Goal: Information Seeking & Learning: Learn about a topic

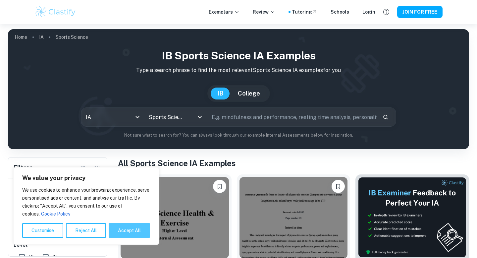
click at [124, 227] on button "Accept All" at bounding box center [129, 230] width 41 height 15
checkbox input "true"
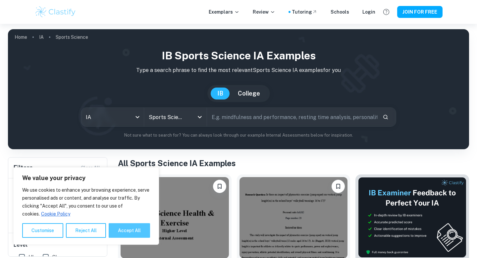
checkbox input "true"
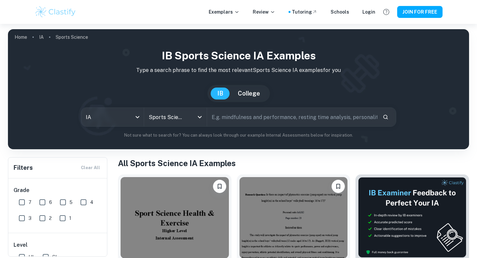
click at [25, 202] on input "7" at bounding box center [21, 201] width 13 height 13
checkbox input "true"
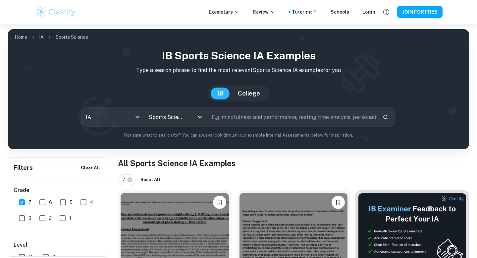
click at [43, 201] on input "6" at bounding box center [42, 201] width 13 height 13
checkbox input "true"
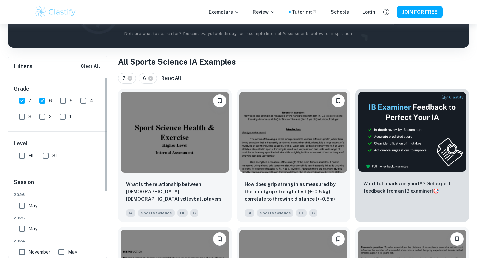
scroll to position [105, 0]
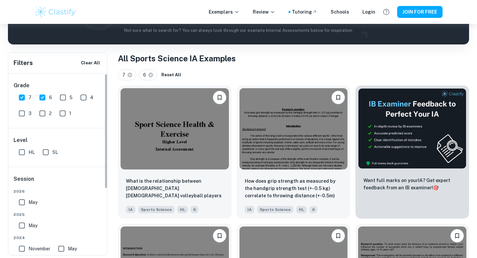
click at [45, 150] on input "SL" at bounding box center [45, 151] width 13 height 13
checkbox input "true"
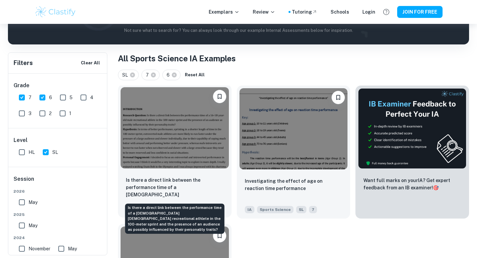
click at [162, 181] on p "Is there a direct link between the performance time of a [DEMOGRAPHIC_DATA] [DE…" at bounding box center [175, 187] width 98 height 23
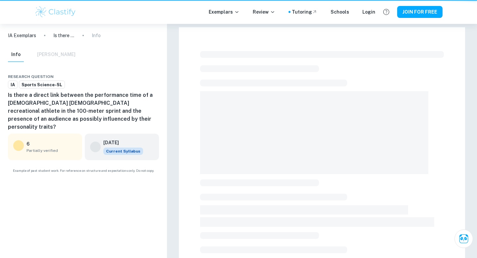
click at [162, 181] on div "IA Exemplars Is there a direct link between the performance time of a 16–18-yea…" at bounding box center [83, 141] width 167 height 234
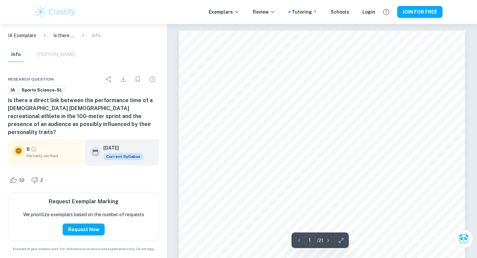
click at [39, 151] on div "6 Partially verified" at bounding box center [45, 152] width 74 height 26
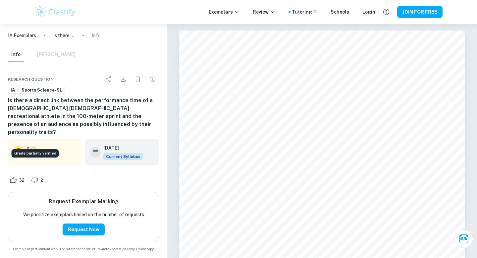
click at [35, 146] on icon "Grade partially verified" at bounding box center [34, 149] width 6 height 6
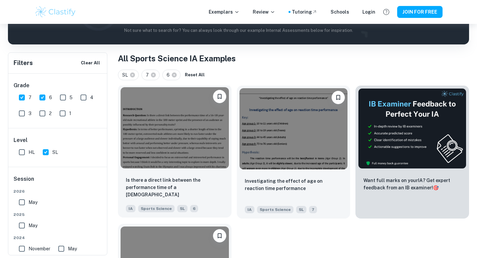
click at [161, 131] on img at bounding box center [175, 127] width 108 height 81
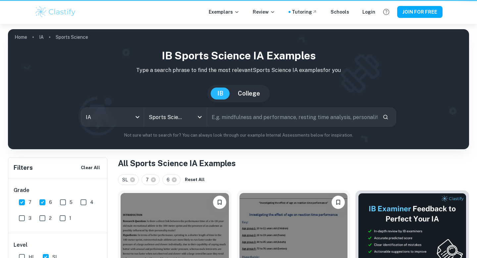
scroll to position [105, 0]
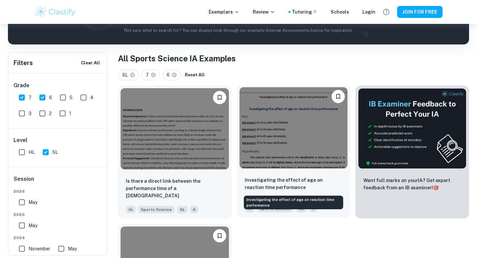
click at [258, 184] on p "Investigating the effect of age on reaction time performance" at bounding box center [294, 183] width 98 height 15
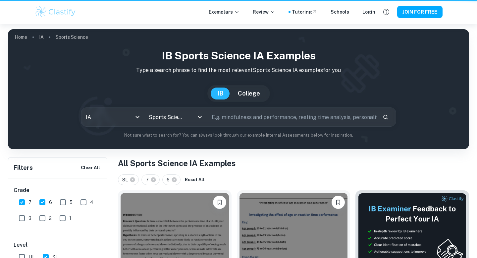
scroll to position [105, 0]
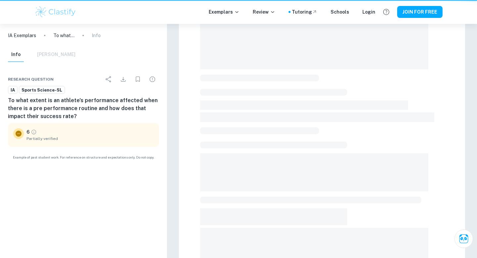
click at [166, 237] on div "IA Exemplars To what extent is an athlete's performance affected when there is …" at bounding box center [83, 141] width 167 height 234
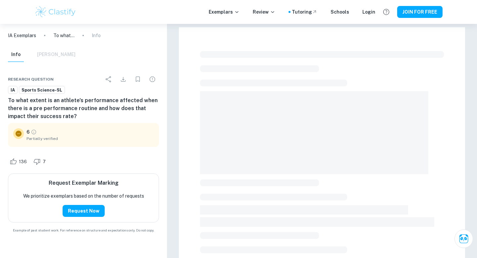
scroll to position [105, 0]
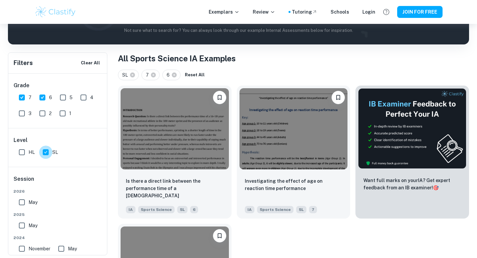
click at [47, 151] on input "SL" at bounding box center [45, 151] width 13 height 13
checkbox input "false"
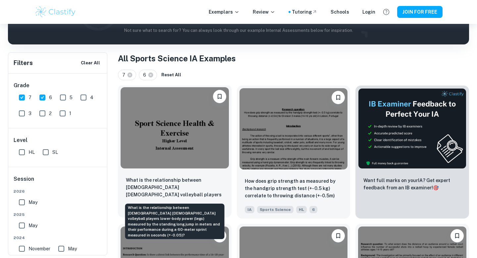
click at [182, 186] on p "What is the relationship between 15–16-year-old male volleyball players lower-b…" at bounding box center [175, 187] width 98 height 23
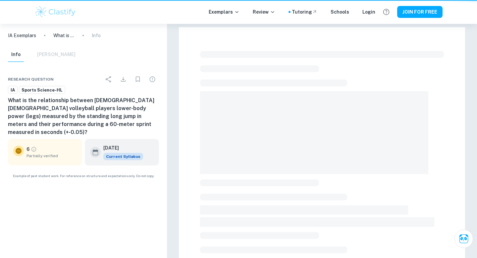
click at [182, 186] on div at bounding box center [322, 229] width 286 height 405
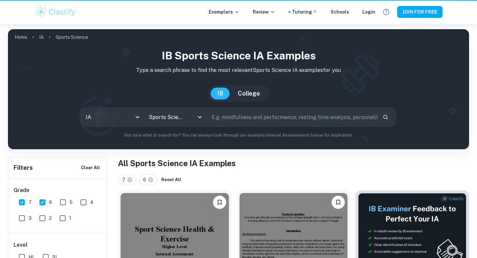
scroll to position [105, 0]
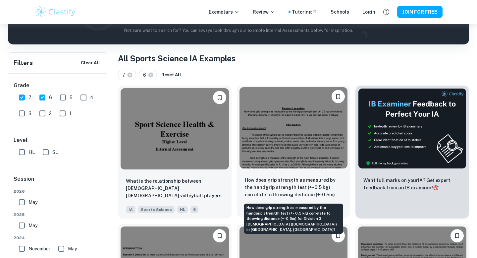
click at [273, 178] on p "How does grip strength as measured by the handgrip strength test (+- 0.5 kg) co…" at bounding box center [294, 187] width 98 height 23
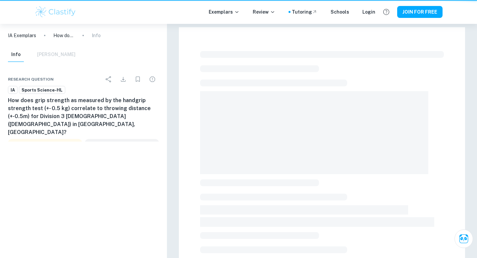
click at [273, 178] on div at bounding box center [322, 242] width 244 height 388
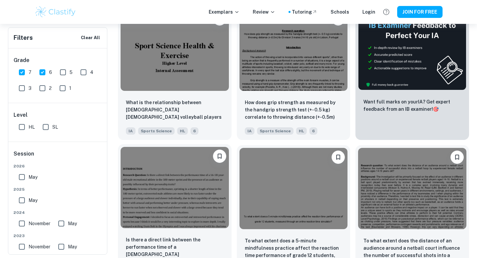
scroll to position [190, 0]
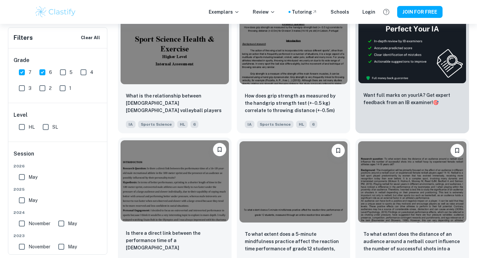
click at [193, 177] on img at bounding box center [175, 180] width 108 height 81
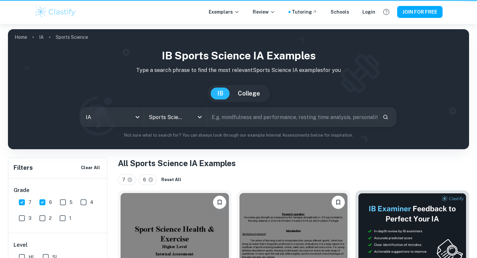
scroll to position [190, 0]
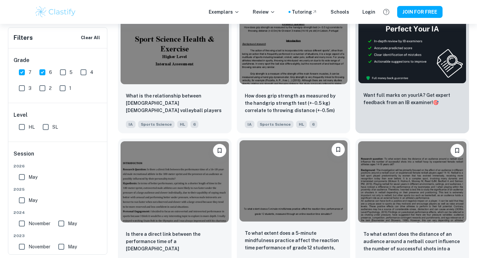
click at [278, 172] on img at bounding box center [293, 180] width 108 height 81
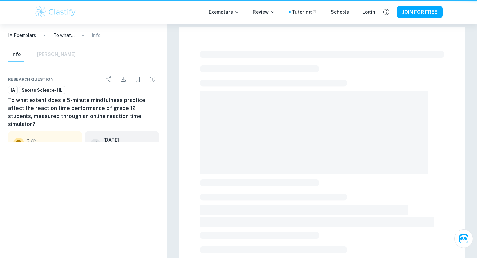
click at [278, 172] on span at bounding box center [314, 132] width 228 height 83
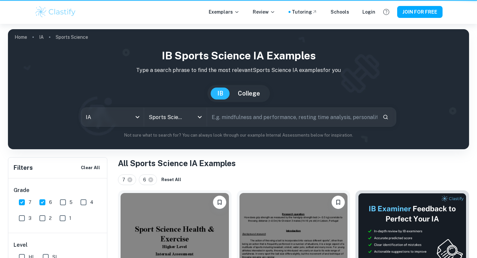
scroll to position [190, 0]
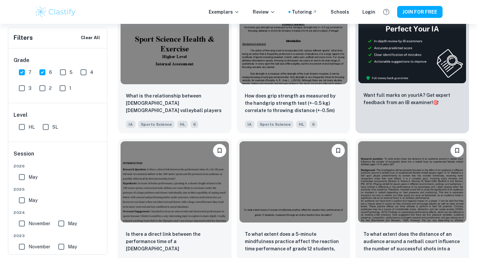
click at [45, 128] on input "SL" at bounding box center [45, 126] width 13 height 13
checkbox input "true"
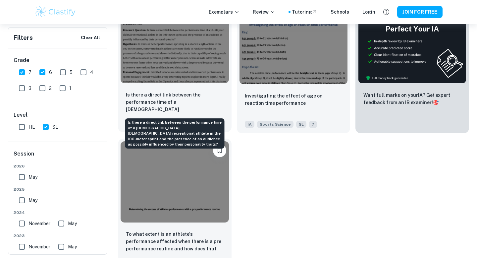
click at [193, 91] on p "Is there a direct link between the performance time of a 16–18-year- old male r…" at bounding box center [175, 102] width 98 height 23
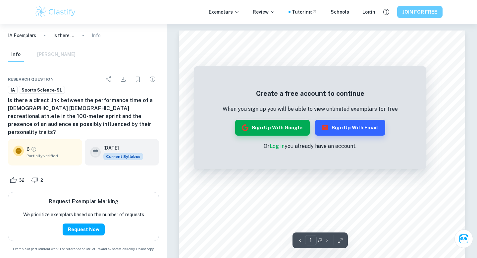
click at [410, 17] on button "JOIN FOR FREE" at bounding box center [419, 12] width 45 height 12
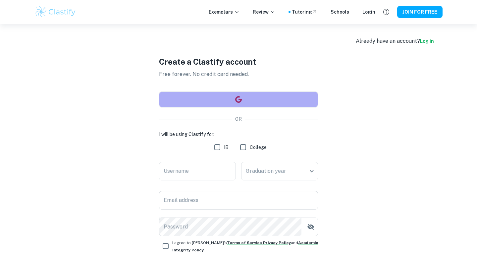
click at [231, 99] on button "button" at bounding box center [238, 99] width 159 height 16
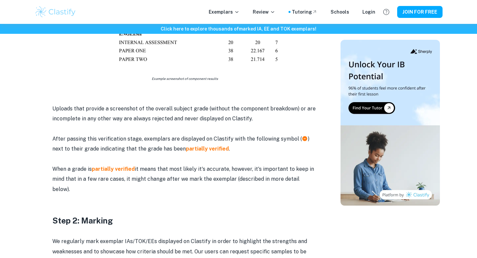
scroll to position [475, 0]
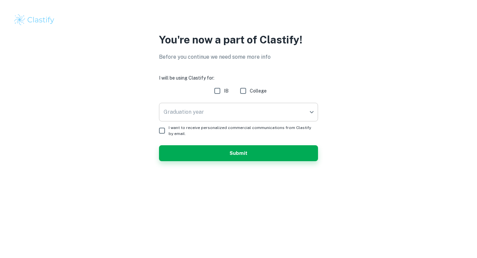
click at [277, 108] on body "We value your privacy We use cookies to enhance your browsing experience, serve…" at bounding box center [238, 129] width 477 height 258
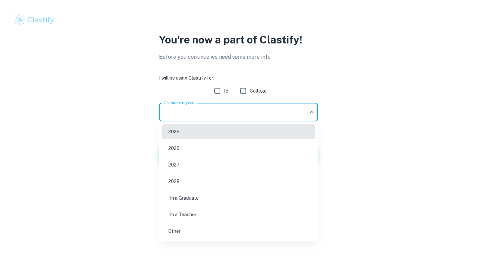
click at [218, 92] on div at bounding box center [238, 129] width 477 height 258
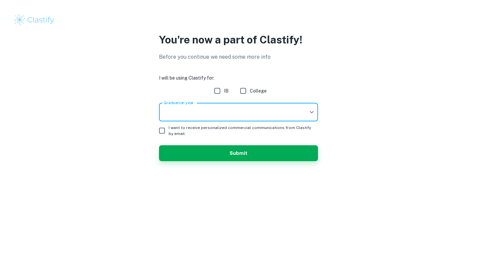
click at [218, 92] on input "IB" at bounding box center [217, 90] width 13 height 13
checkbox input "true"
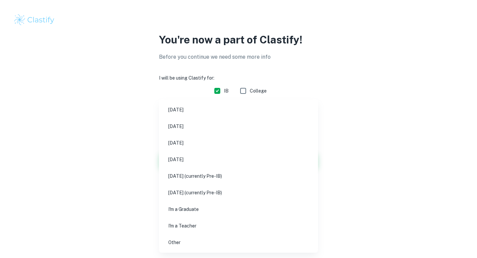
click at [187, 117] on body "We value your privacy We use cookies to enhance your browsing experience, serve…" at bounding box center [238, 129] width 477 height 258
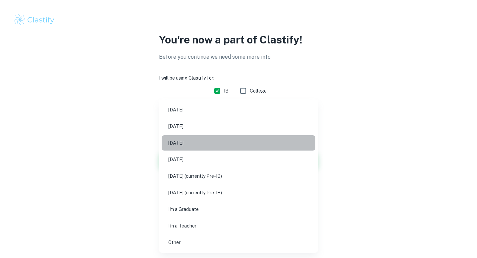
click at [187, 140] on li "May 2026" at bounding box center [239, 142] width 154 height 15
type input "M26"
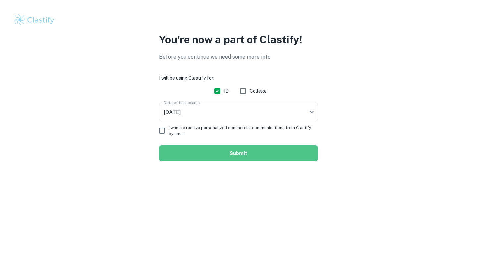
click at [171, 148] on button "Submit" at bounding box center [238, 153] width 159 height 16
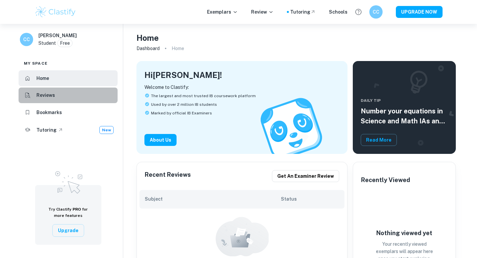
click at [70, 96] on li "Reviews" at bounding box center [68, 95] width 99 height 16
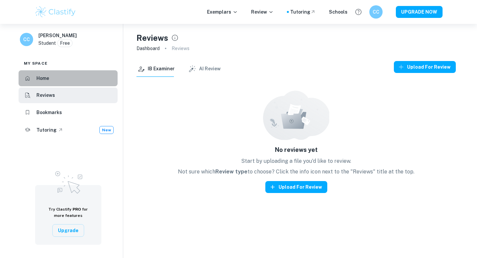
click at [66, 84] on li "Home" at bounding box center [68, 78] width 99 height 16
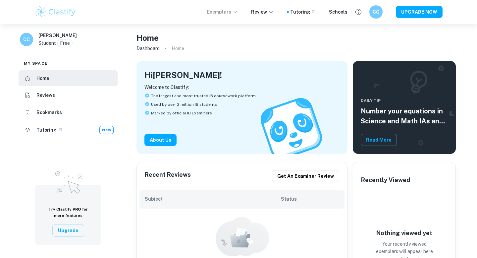
click at [234, 9] on p "Exemplars" at bounding box center [222, 11] width 31 height 7
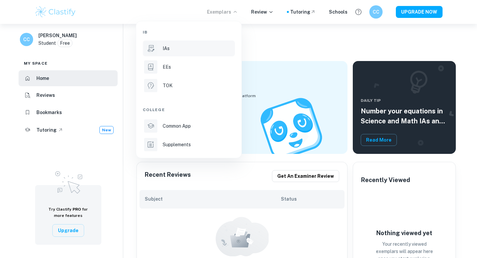
click at [169, 51] on p "IAs" at bounding box center [166, 48] width 7 height 7
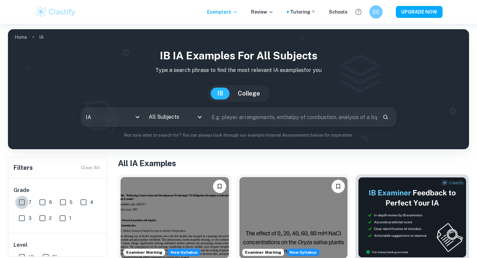
click at [24, 202] on input "7" at bounding box center [21, 201] width 13 height 13
checkbox input "true"
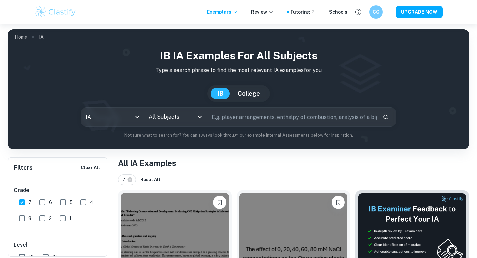
click at [50, 201] on span "6" at bounding box center [50, 201] width 3 height 7
click at [49, 201] on input "6" at bounding box center [42, 201] width 13 height 13
checkbox input "true"
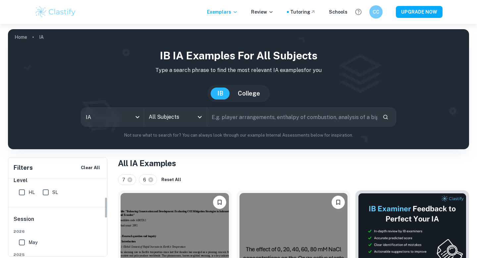
scroll to position [69, 0]
click at [47, 188] on input "SL" at bounding box center [45, 187] width 13 height 13
checkbox input "true"
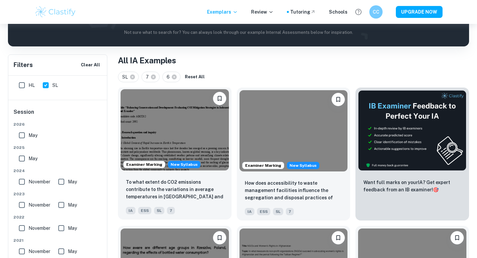
scroll to position [117, 0]
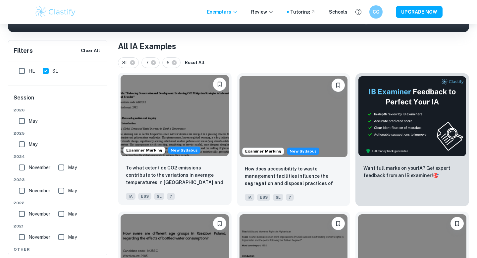
click at [176, 134] on img at bounding box center [175, 115] width 108 height 81
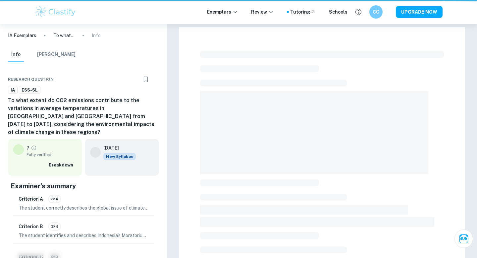
click at [176, 134] on div at bounding box center [322, 230] width 310 height 412
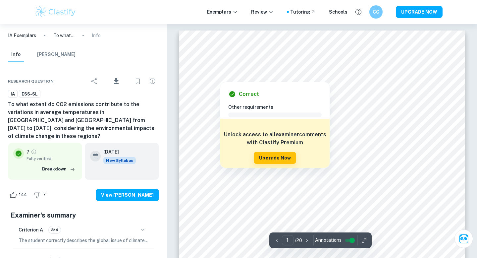
click at [416, 70] on div at bounding box center [322, 71] width 236 height 8
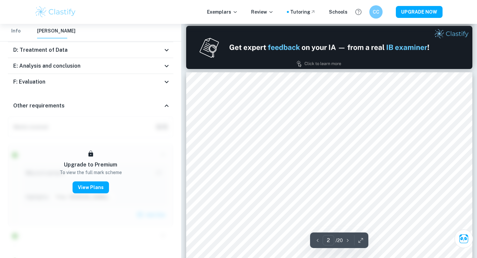
scroll to position [331, 0]
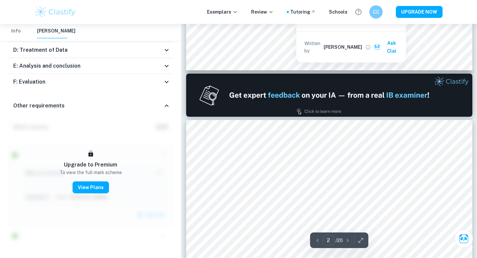
type input "1"
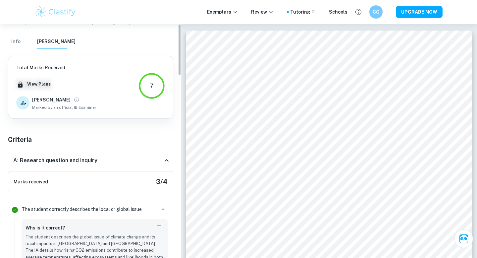
scroll to position [0, 0]
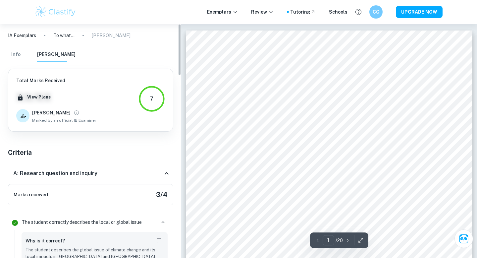
click at [13, 52] on button "Info" at bounding box center [16, 54] width 16 height 15
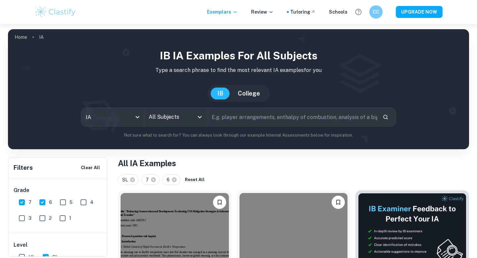
click at [195, 113] on div at bounding box center [199, 116] width 9 height 9
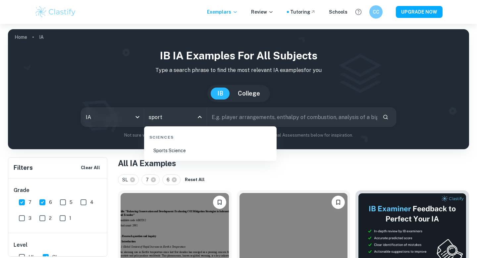
click at [181, 150] on li "Sports Science" at bounding box center [210, 150] width 127 height 15
type input "Sports Science"
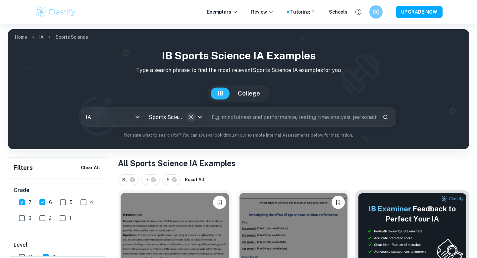
click at [188, 116] on icon "Clear" at bounding box center [191, 117] width 7 height 7
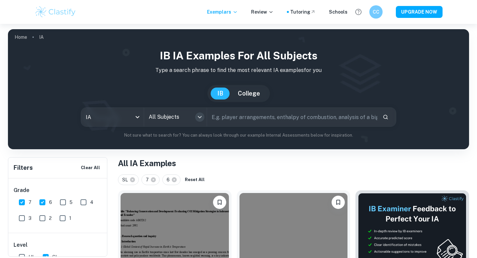
click at [202, 116] on icon "Open" at bounding box center [200, 117] width 8 height 8
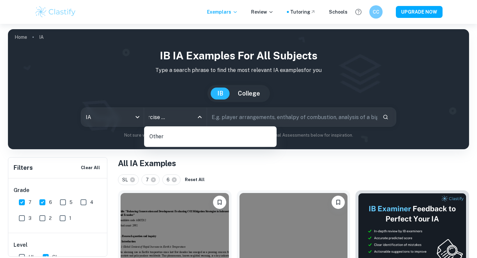
type input "sports exercise health science"
click at [199, 132] on p "Other" at bounding box center [212, 136] width 127 height 11
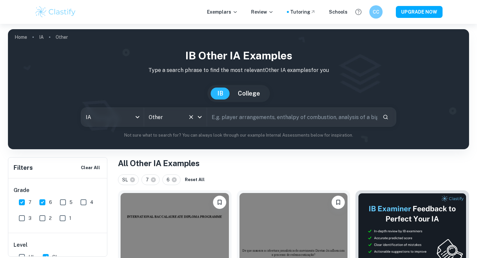
click at [188, 123] on div "Other All Subjects" at bounding box center [175, 117] width 63 height 19
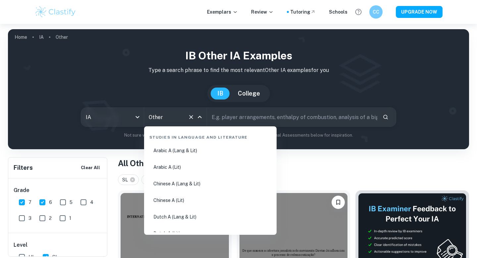
scroll to position [1277, 0]
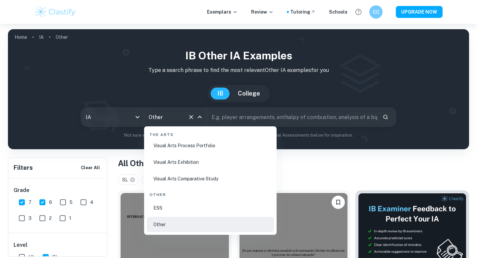
click at [191, 119] on icon "Clear" at bounding box center [191, 117] width 7 height 7
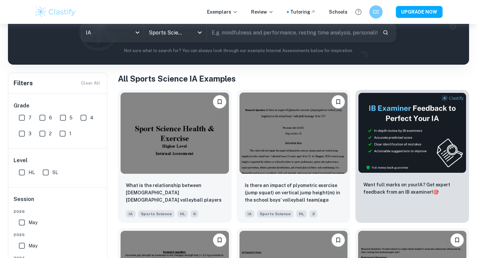
scroll to position [195, 0]
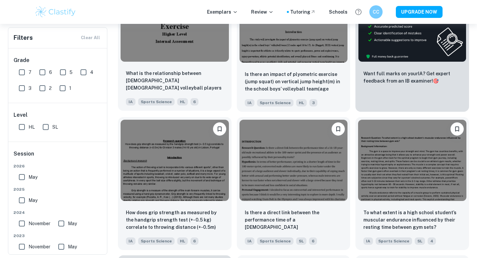
click at [181, 65] on div "What is the relationship between [DEMOGRAPHIC_DATA] [DEMOGRAPHIC_DATA] volleyba…" at bounding box center [175, 87] width 114 height 46
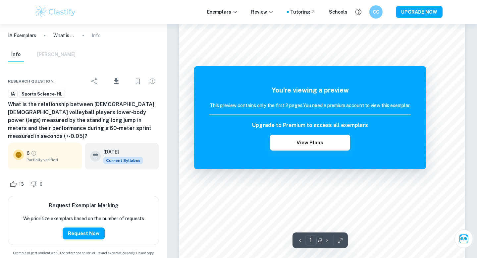
scroll to position [13, 0]
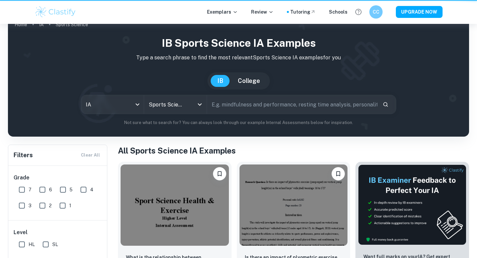
scroll to position [195, 0]
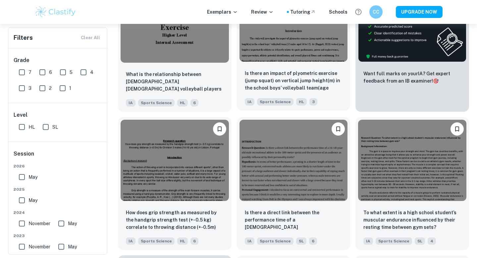
click at [285, 47] on img at bounding box center [293, 20] width 108 height 81
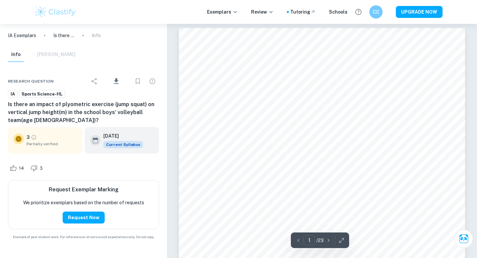
scroll to position [1, 0]
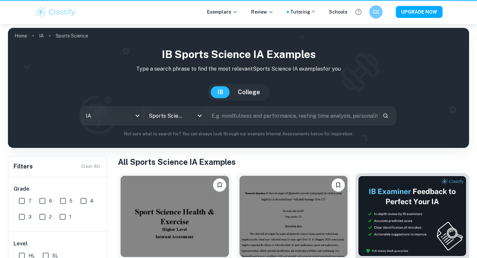
scroll to position [195, 0]
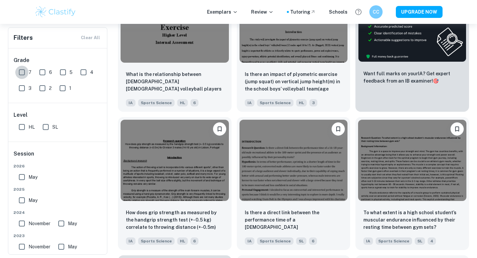
click at [25, 73] on input "7" at bounding box center [21, 72] width 13 height 13
checkbox input "true"
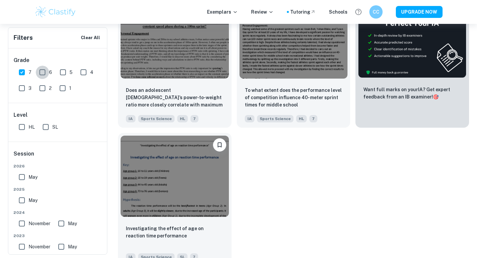
click at [37, 73] on input "6" at bounding box center [42, 72] width 13 height 13
checkbox input "true"
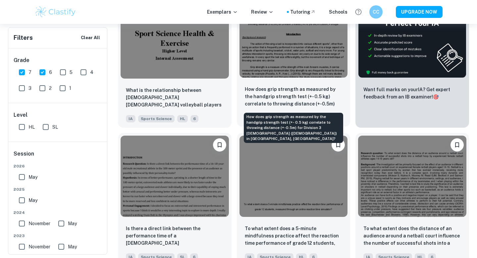
click at [263, 88] on p "How does grip strength as measured by the handgrip strength test (+- 0.5 kg) co…" at bounding box center [294, 96] width 98 height 23
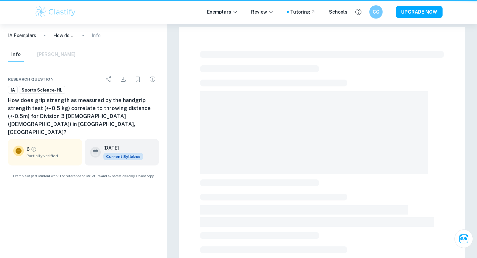
click at [263, 88] on div at bounding box center [322, 242] width 244 height 388
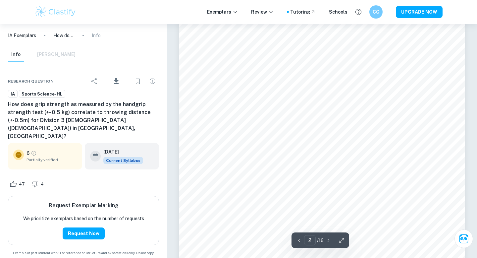
scroll to position [513, 0]
type input "7"
